Goal: Obtain resource: Obtain resource

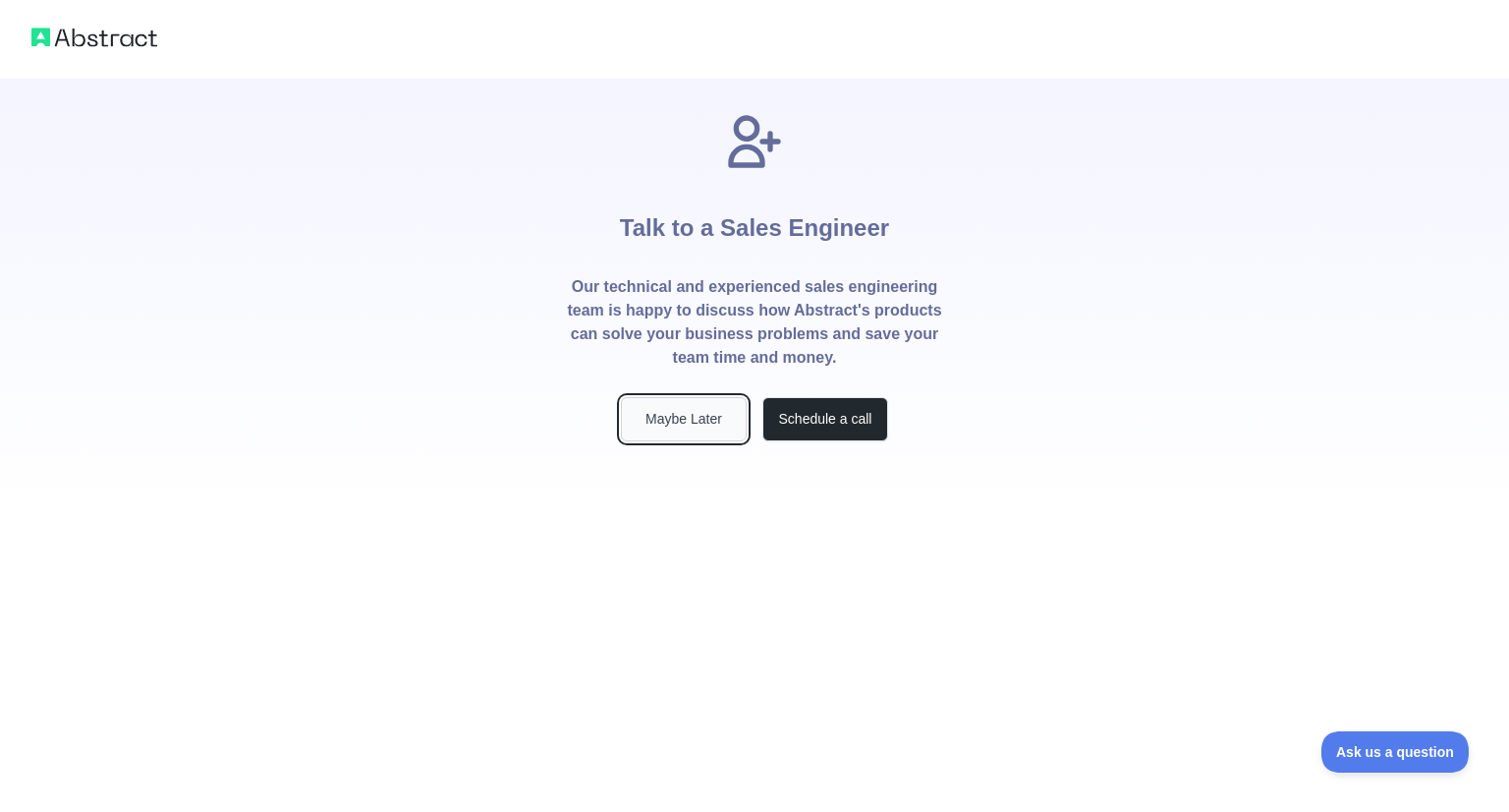
click at [716, 413] on button "Maybe Later" at bounding box center [684, 418] width 126 height 44
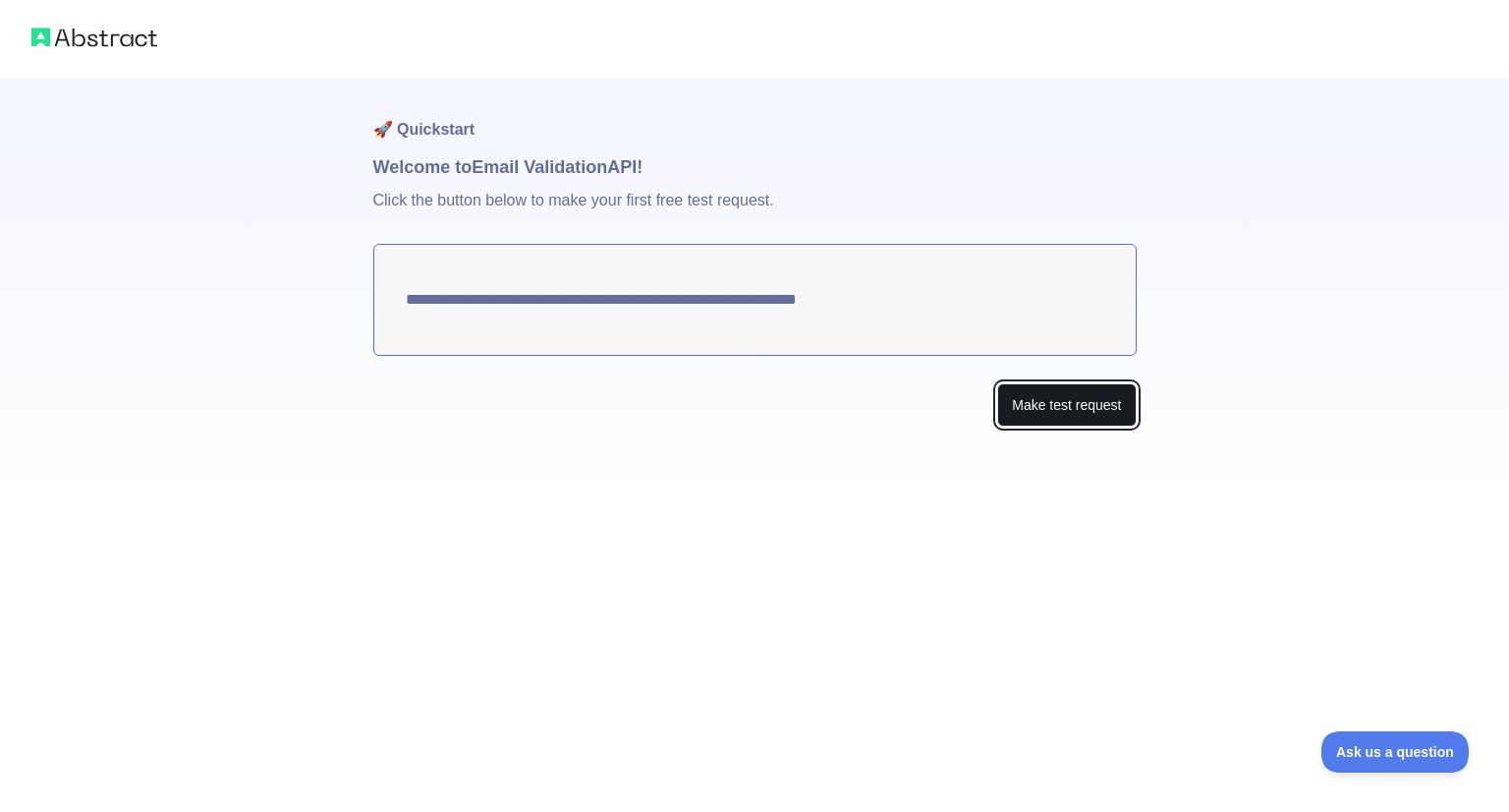
click at [1020, 389] on button "Make test request" at bounding box center [1066, 405] width 139 height 44
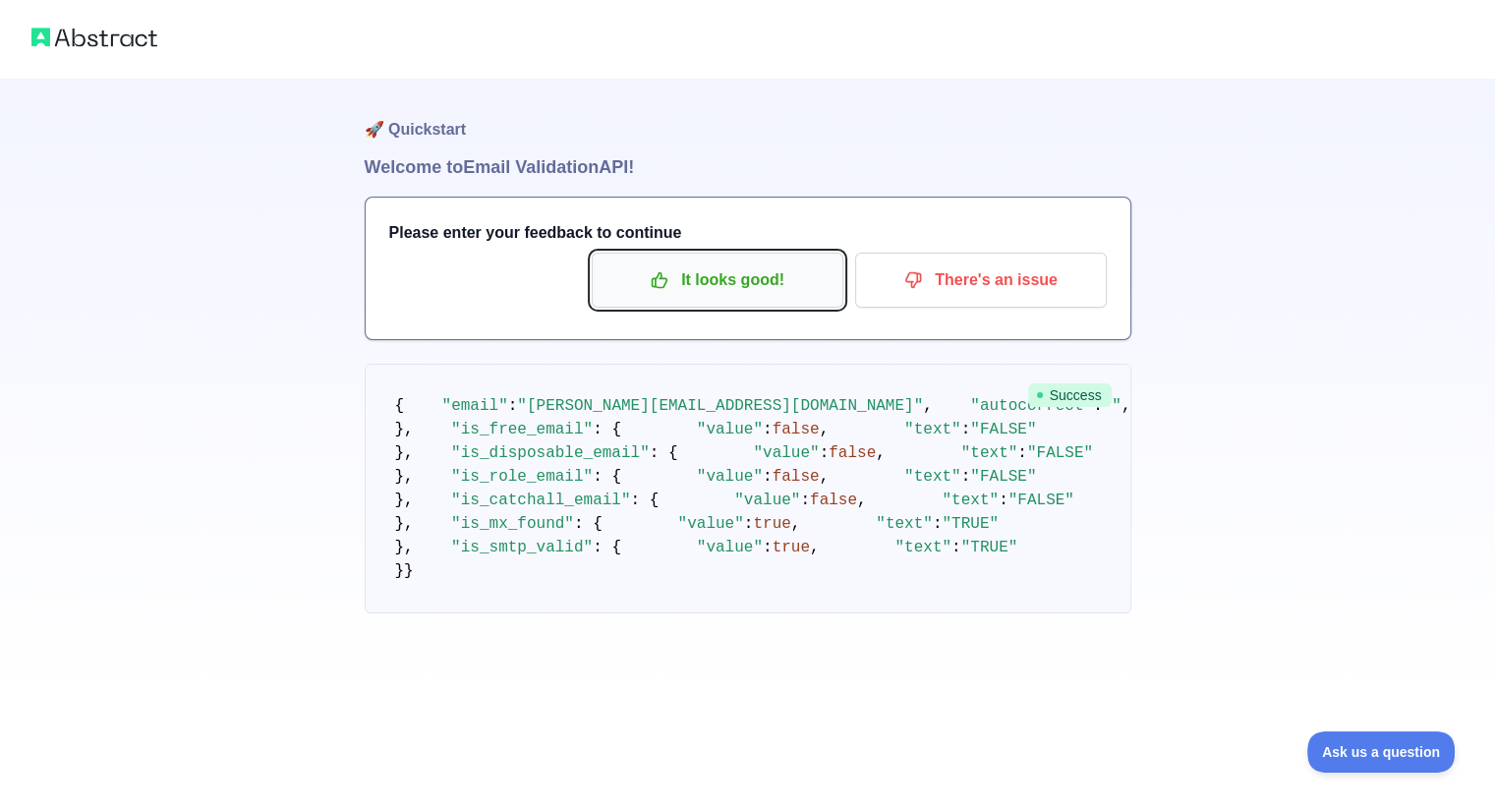
click at [775, 287] on p "It looks good!" at bounding box center [718, 281] width 223 height 33
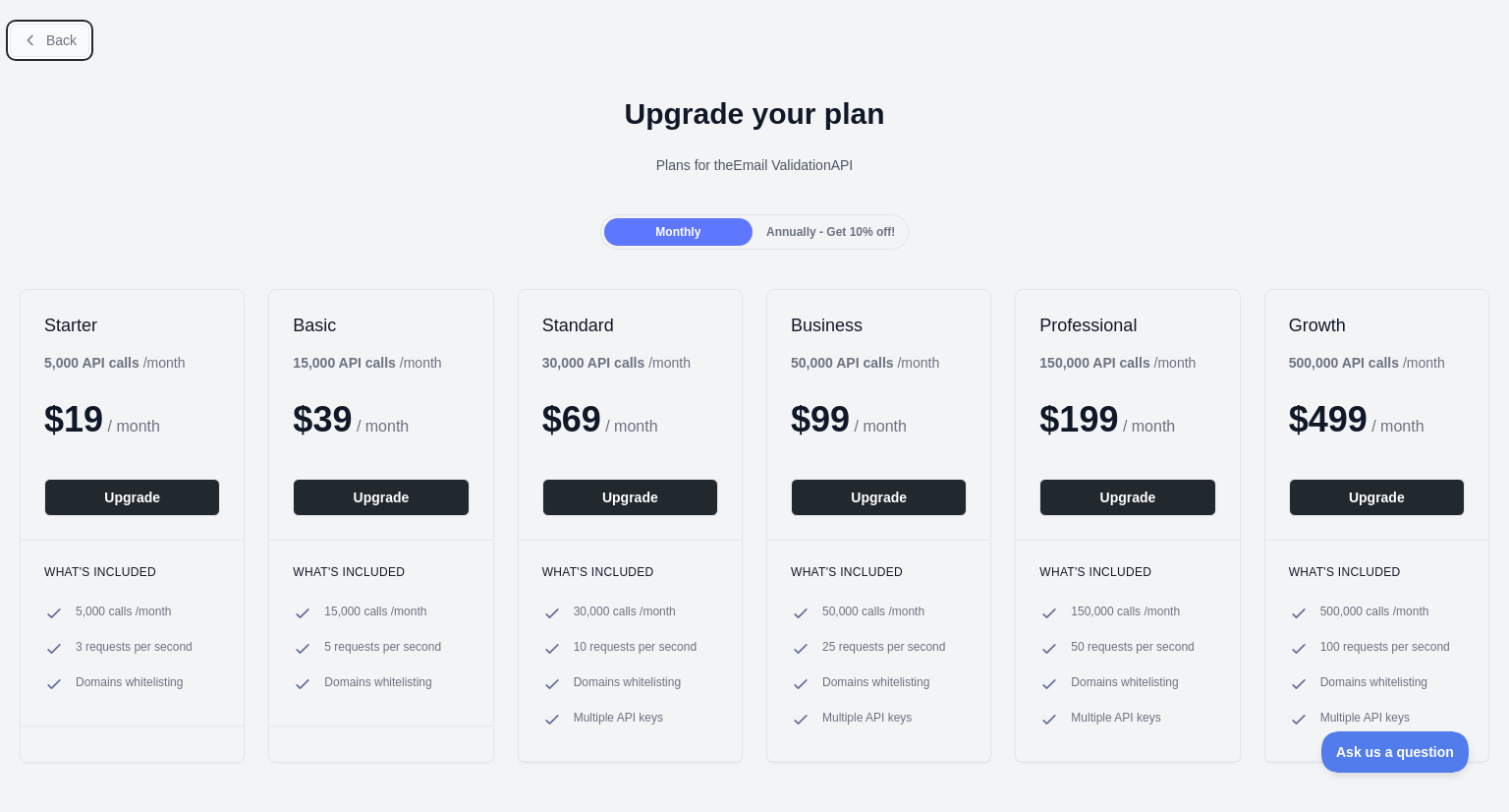
click at [79, 43] on button "Back" at bounding box center [49, 40] width 80 height 33
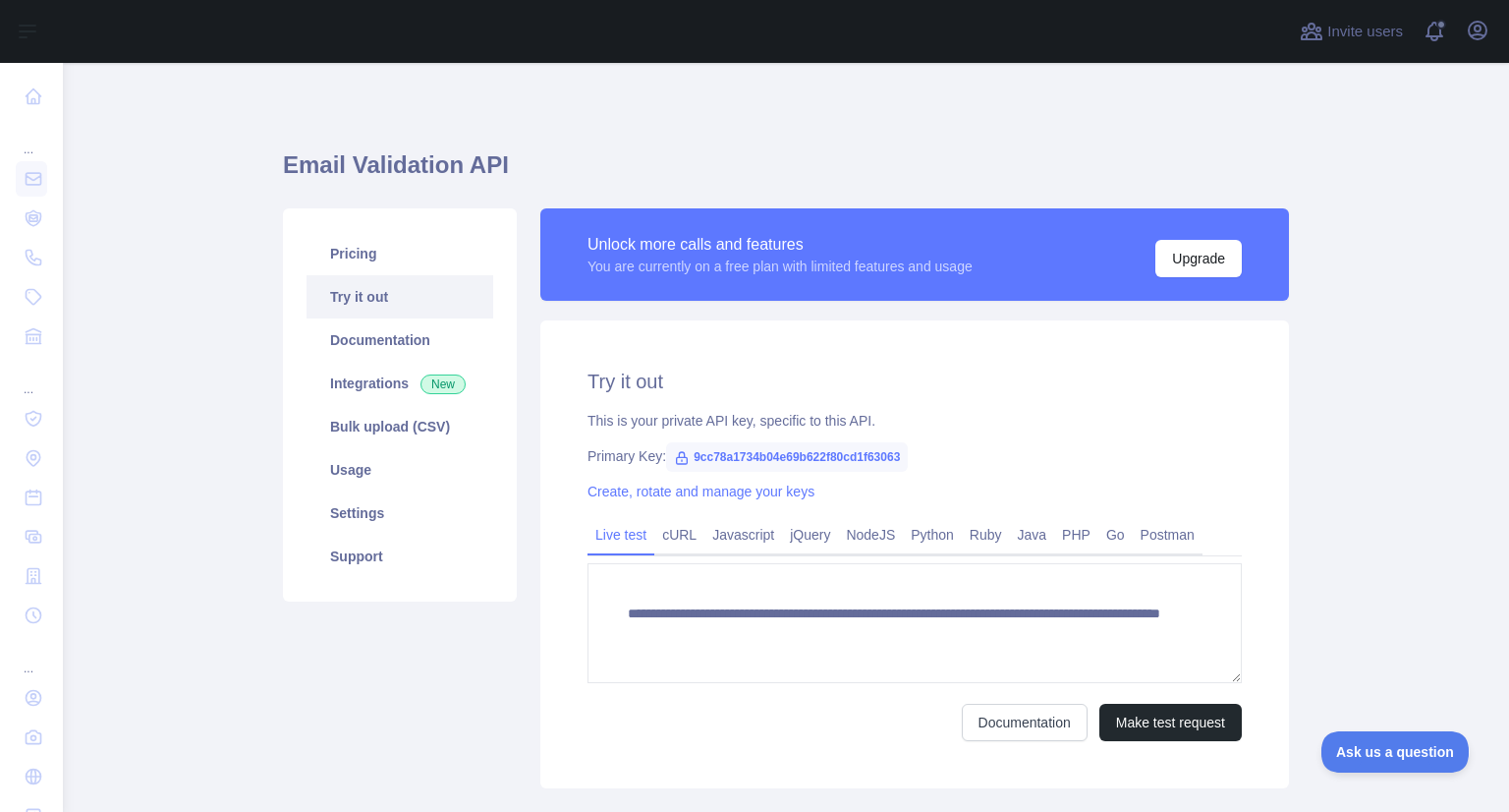
click at [753, 461] on span "9cc78a1734b04e69b622f80cd1f63063" at bounding box center [787, 457] width 242 height 30
click at [751, 461] on span "9cc78a1734b04e69b622f80cd1f63063" at bounding box center [787, 457] width 242 height 30
copy span "9cc78a1734b04e69b622f80cd1f63063"
click at [878, 305] on div "Unlock more calls and features You are currently on a free plan with limited fe…" at bounding box center [914, 265] width 749 height 112
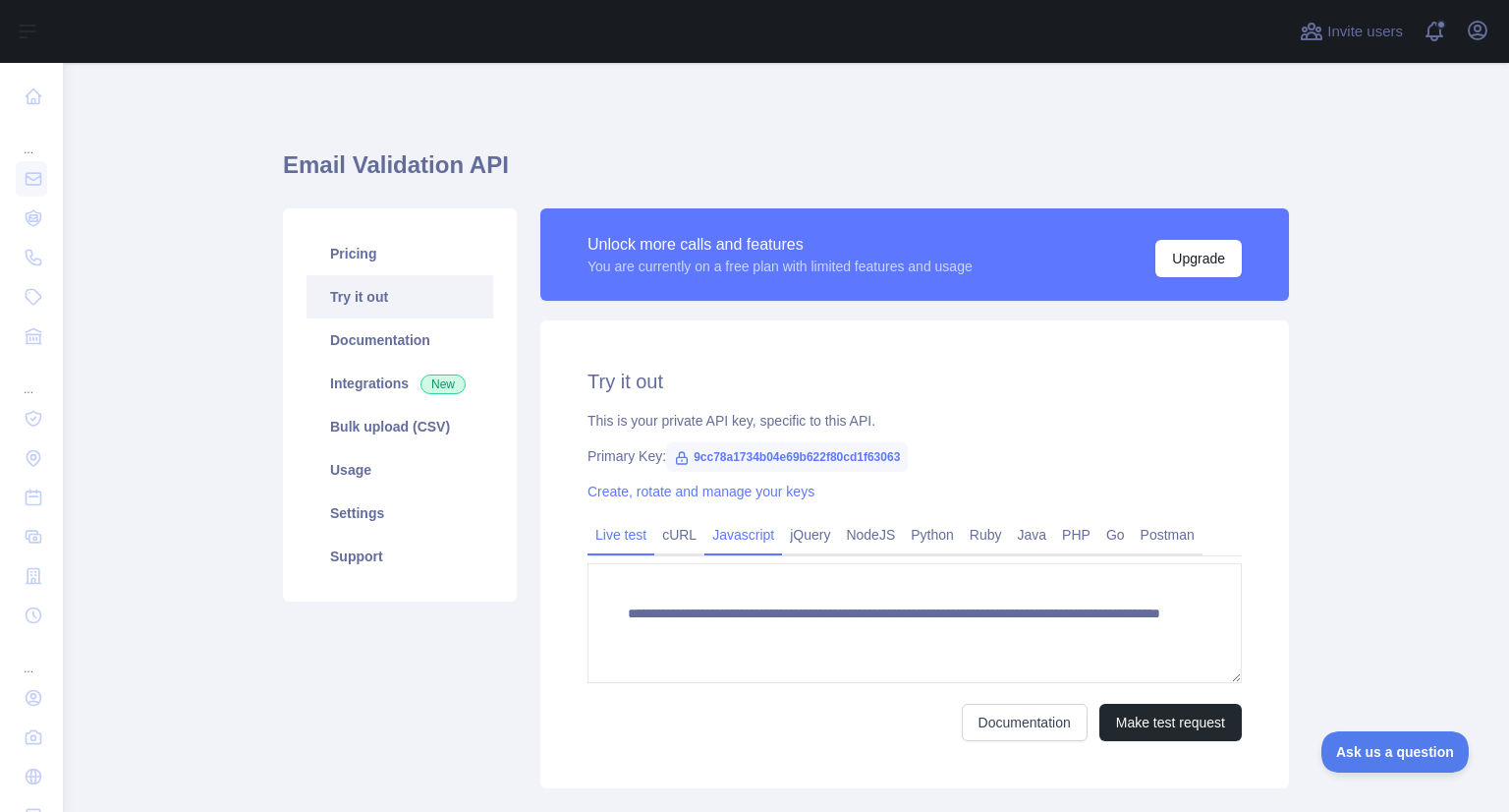
click at [724, 529] on link "Javascript" at bounding box center [743, 534] width 78 height 31
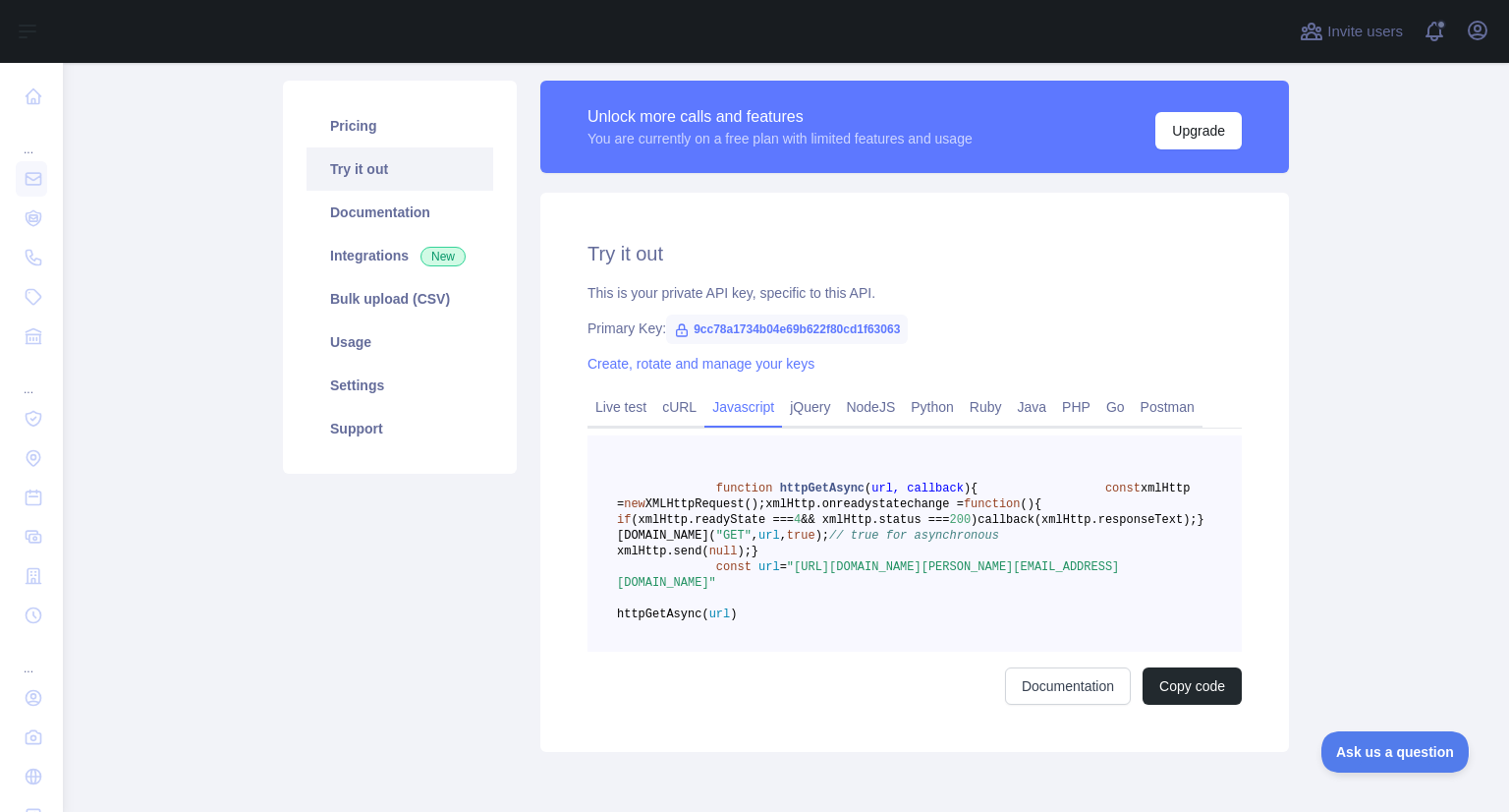
scroll to position [129, 0]
click at [624, 409] on link "Live test" at bounding box center [621, 406] width 67 height 31
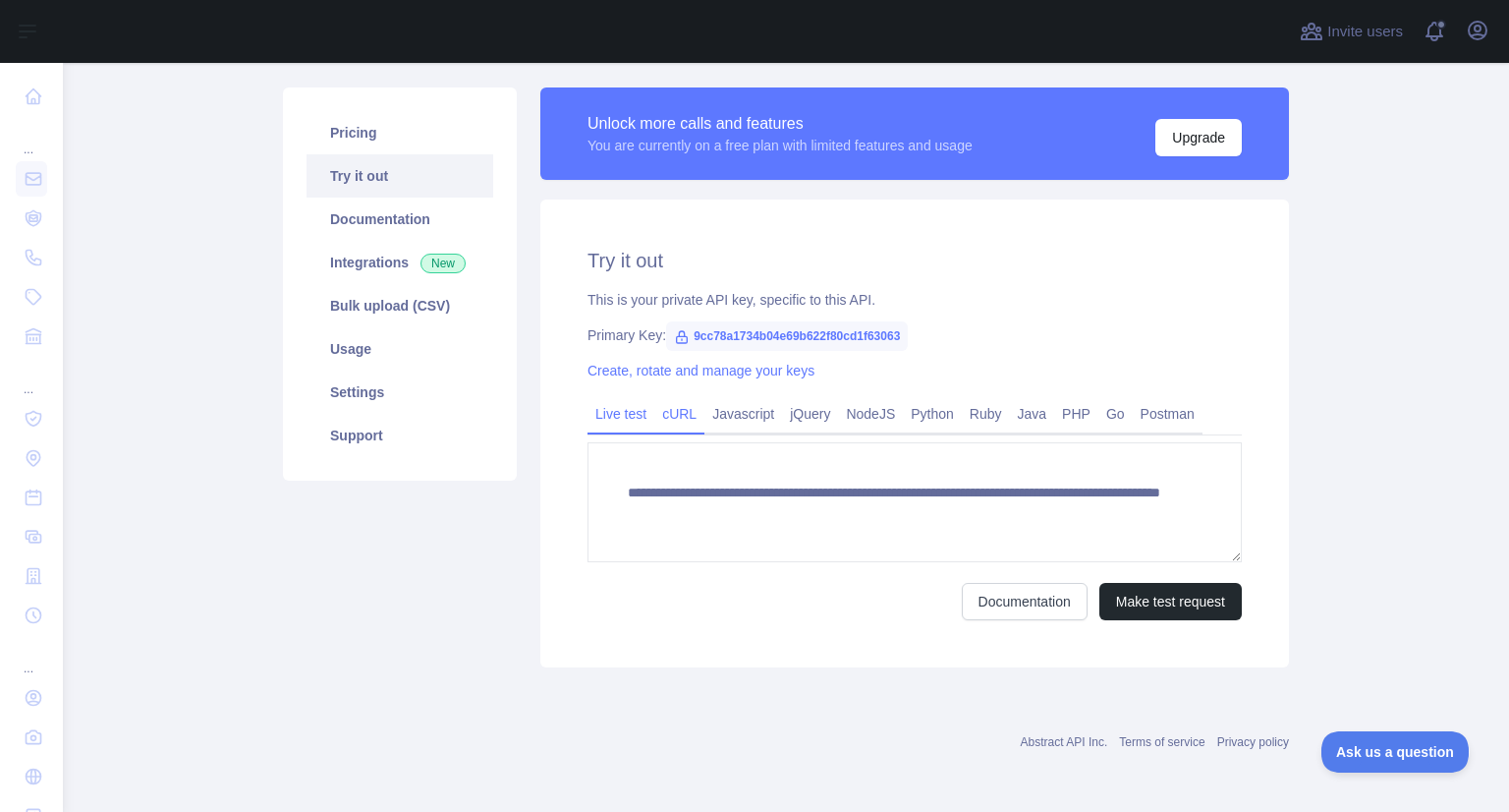
click at [672, 425] on link "cURL" at bounding box center [679, 413] width 50 height 31
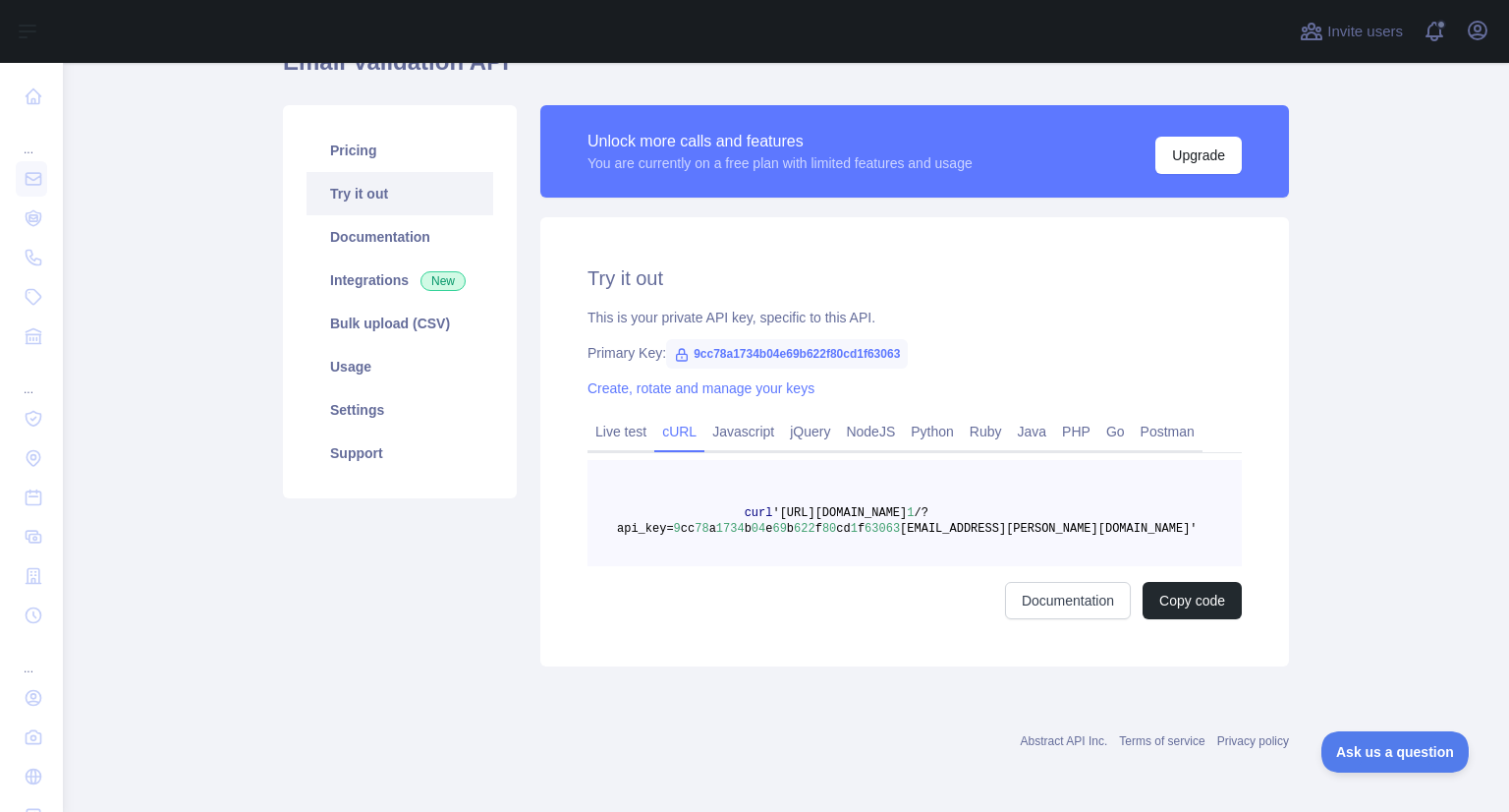
scroll to position [103, 0]
drag, startPoint x: 661, startPoint y: 531, endPoint x: 866, endPoint y: 531, distance: 205.0
click at [866, 531] on span "curl '[URL][DOMAIN_NAME] 1 /?api_key= 9 cc 78 a 1734 b 04 e 69 b 622 f 80 cd 1 …" at bounding box center [908, 521] width 581 height 30
copy span "9 cc 78 a 1734 b 04 e 69 b 622 f 80 cd 1 f 63063"
click at [821, 230] on div "Try it out This is your private API key, specific to this API. Primary Key: 9cc…" at bounding box center [914, 442] width 749 height 449
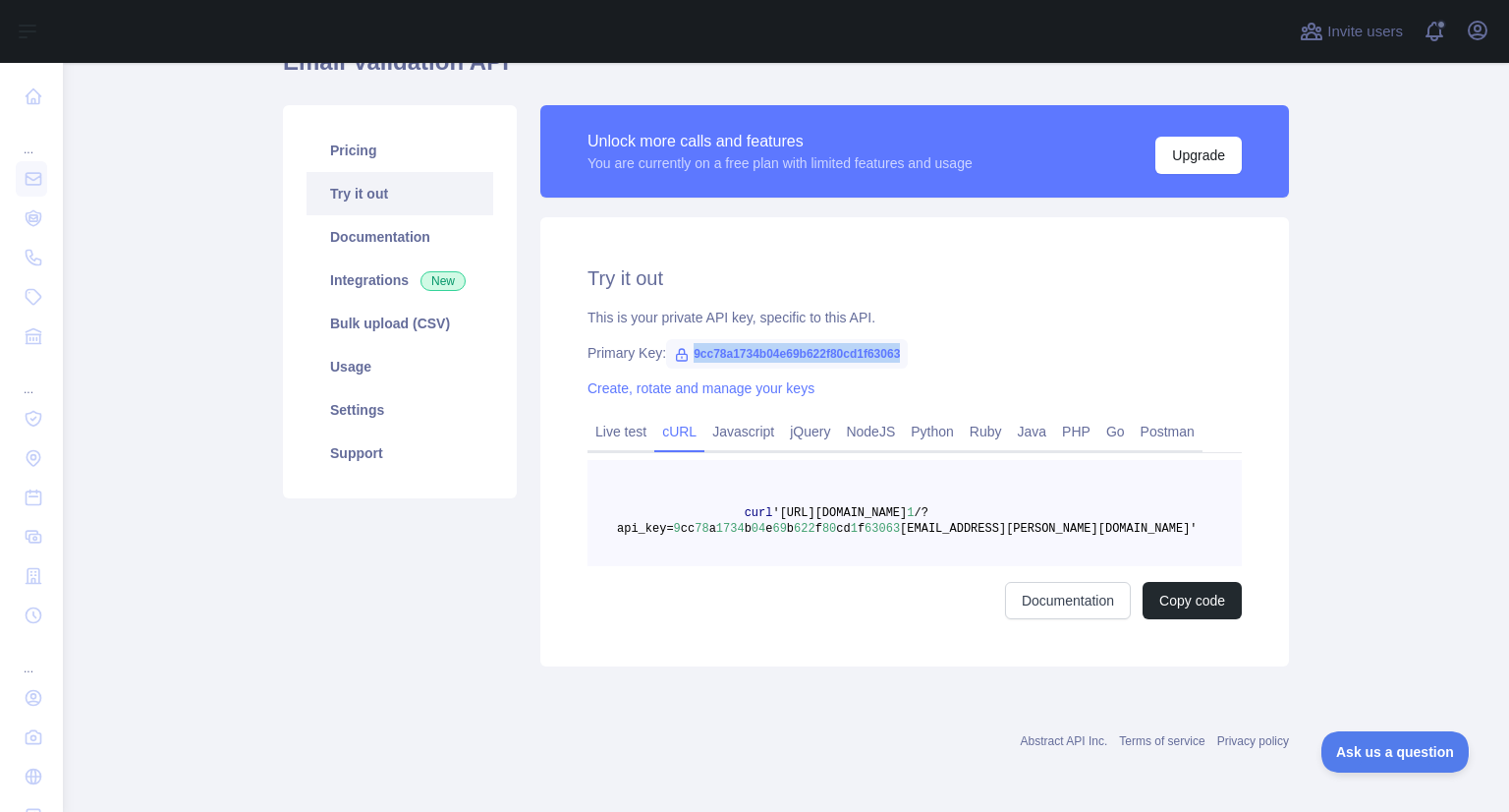
drag, startPoint x: 680, startPoint y: 347, endPoint x: 907, endPoint y: 351, distance: 227.0
click at [907, 351] on div "Primary Key: 9cc78a1734b04e69b622f80cd1f63063" at bounding box center [914, 352] width 655 height 20
copy span "9cc78a1734b04e69b622f80cd1f63063"
drag, startPoint x: 660, startPoint y: 526, endPoint x: 865, endPoint y: 531, distance: 205.1
click at [865, 531] on span "curl '[URL][DOMAIN_NAME] 1 /?api_key= 9 cc 78 a 1734 b 04 e 69 b 622 f 80 cd 1 …" at bounding box center [908, 521] width 581 height 30
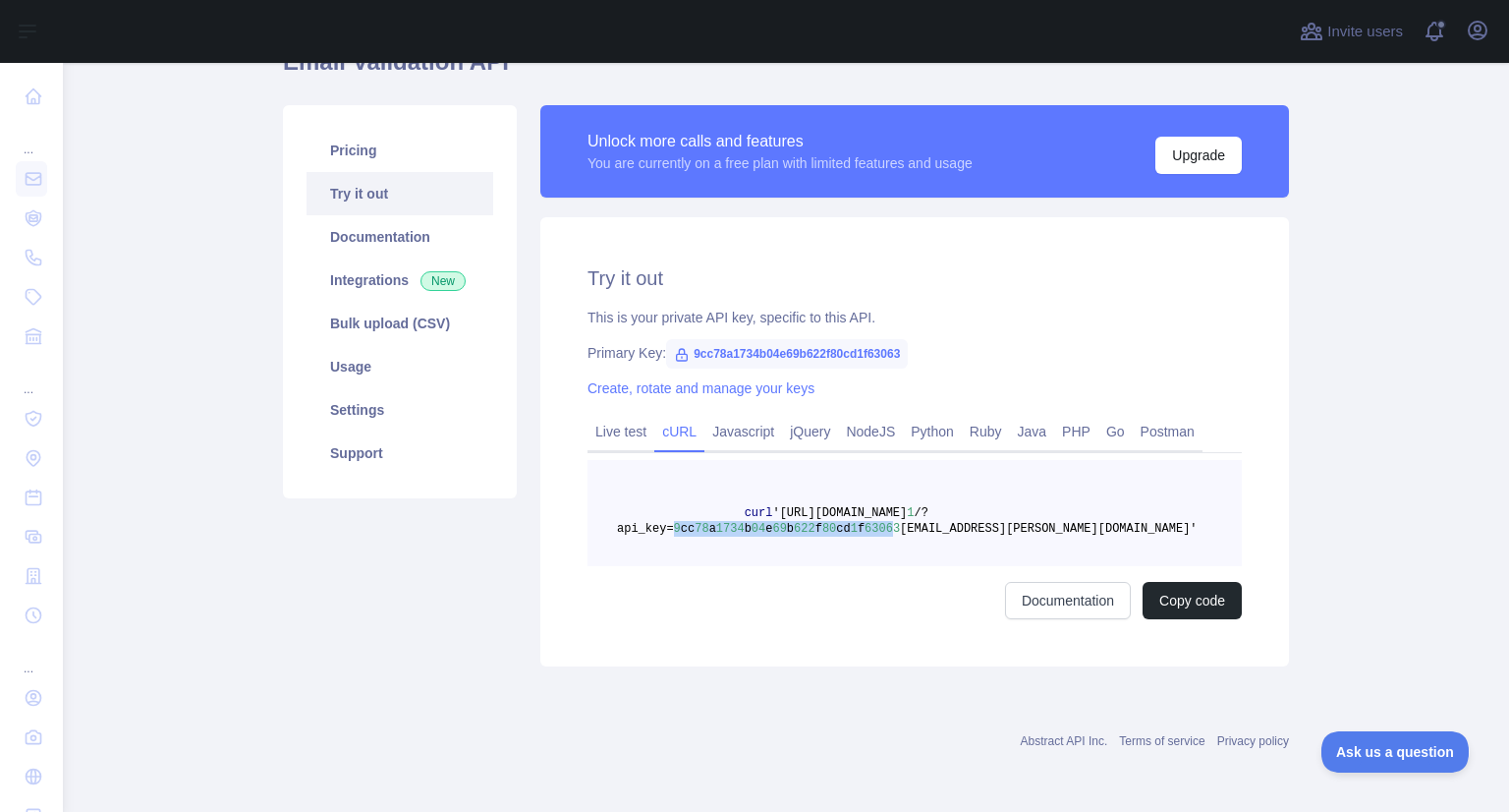
copy span "9 cc 78 a 1734 b 04 e 69 b 622 f 80 cd 1 f 6306"
